Goal: Find specific page/section: Find specific page/section

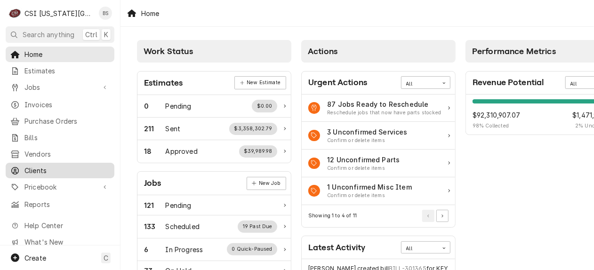
click at [36, 166] on span "Clients" at bounding box center [66, 171] width 85 height 10
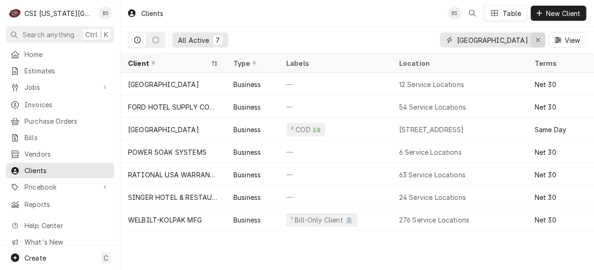
click at [537, 39] on icon "Erase input" at bounding box center [538, 40] width 4 height 4
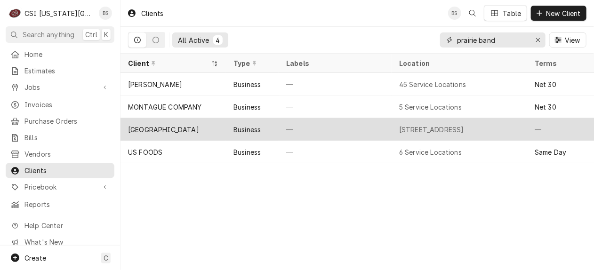
type input "prairie band"
click at [154, 125] on div "[GEOGRAPHIC_DATA]" at bounding box center [163, 130] width 71 height 10
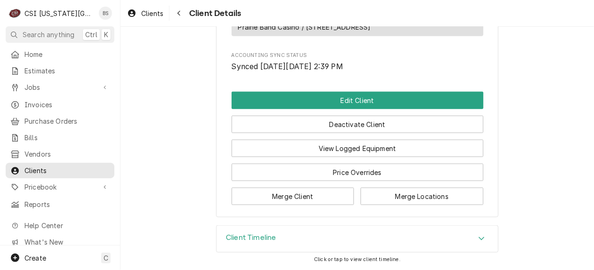
scroll to position [433, 0]
